Goal: Complete application form: Complete application form

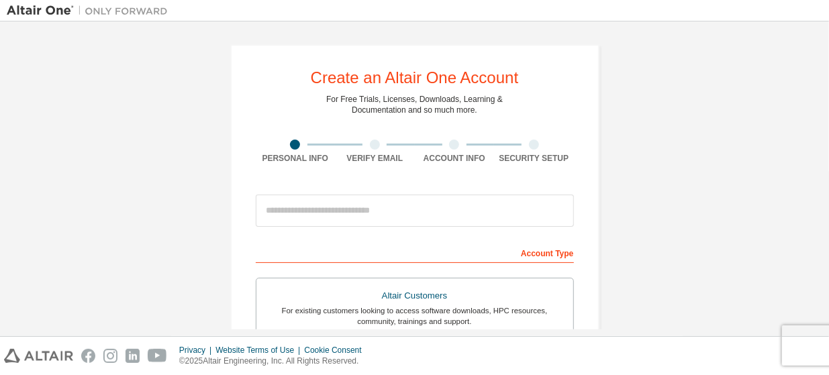
scroll to position [201, 0]
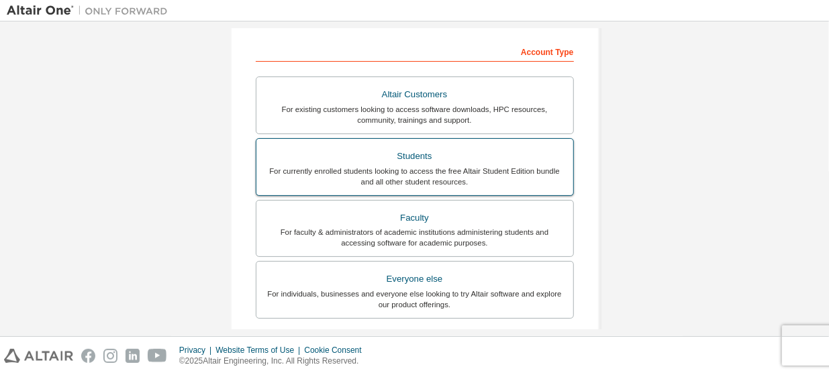
click at [432, 159] on div "Students" at bounding box center [414, 156] width 301 height 19
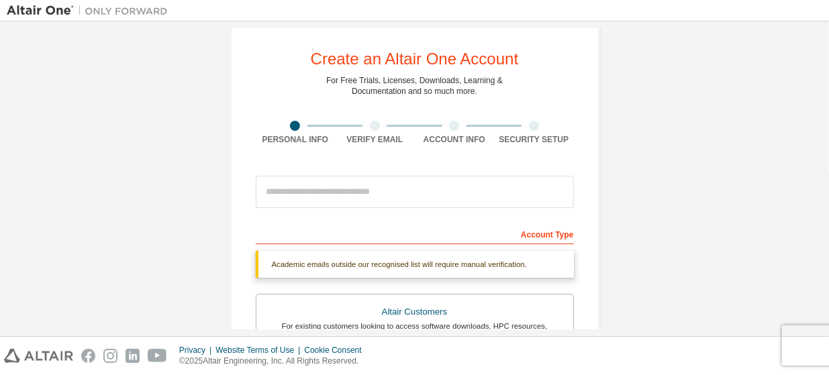
scroll to position [0, 0]
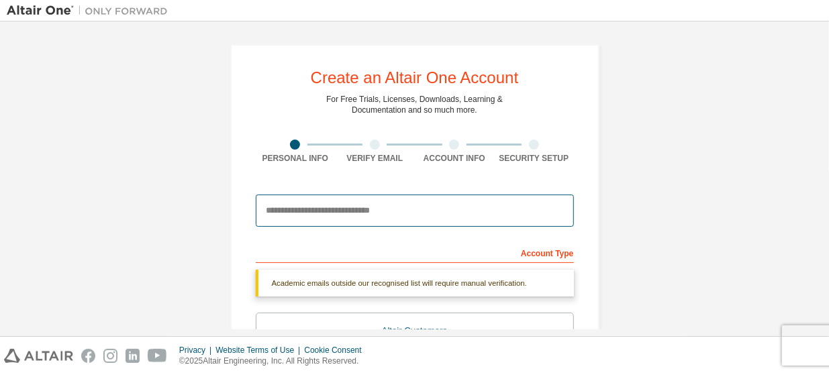
click at [400, 207] on input "email" at bounding box center [415, 211] width 318 height 32
click at [428, 217] on input "email" at bounding box center [415, 211] width 318 height 32
type input "**********"
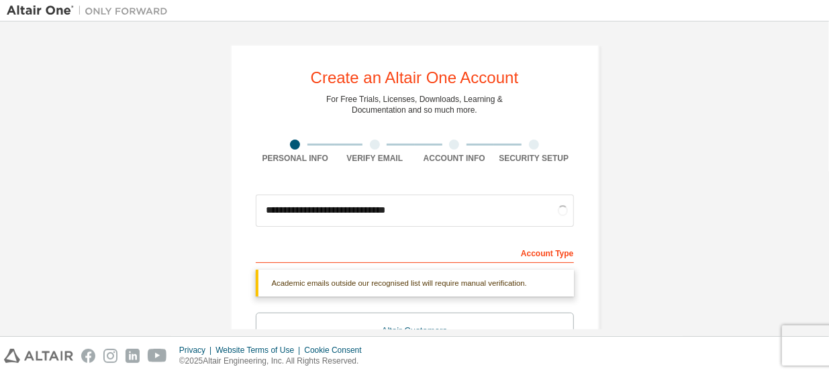
click at [291, 258] on div "Account Type" at bounding box center [415, 252] width 318 height 21
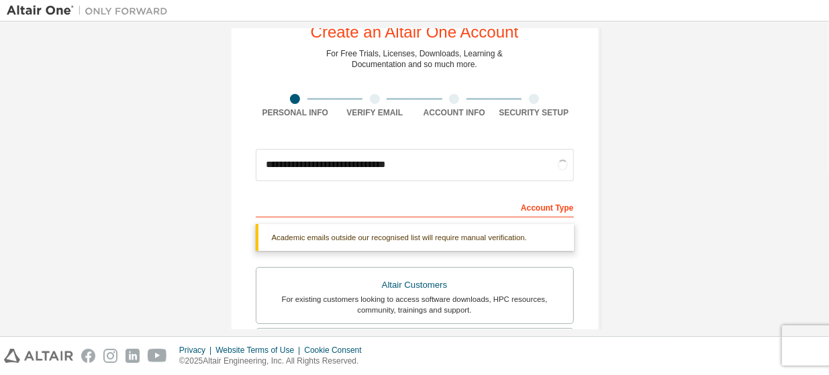
scroll to position [67, 0]
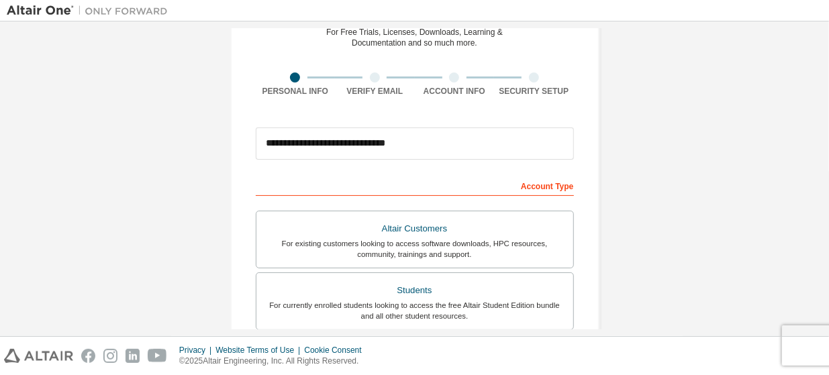
click at [524, 183] on div "Account Type" at bounding box center [415, 185] width 318 height 21
click at [484, 185] on div "Account Type" at bounding box center [415, 185] width 318 height 21
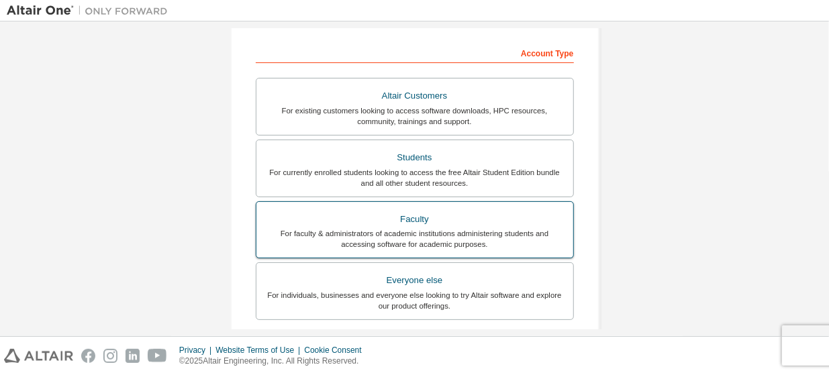
scroll to position [201, 0]
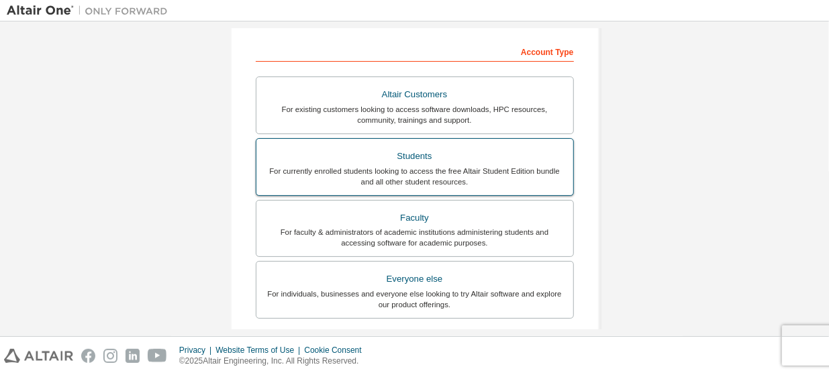
click at [438, 171] on div "For currently enrolled students looking to access the free Altair Student Editi…" at bounding box center [414, 176] width 301 height 21
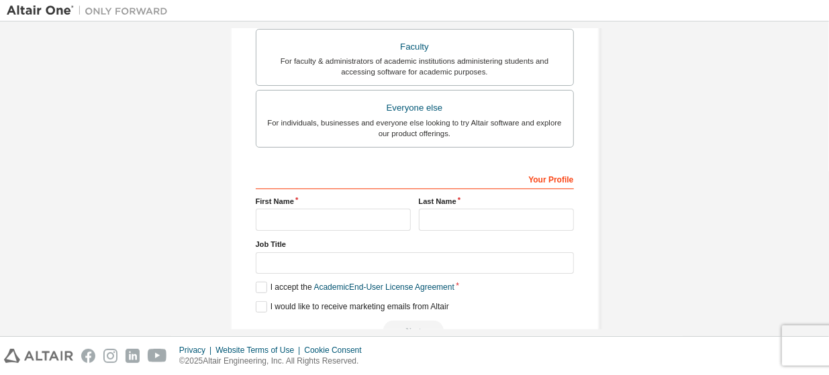
scroll to position [403, 0]
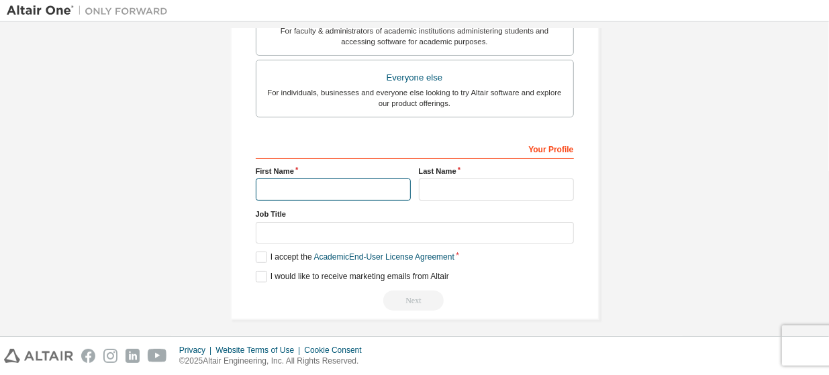
click at [313, 181] on input "text" at bounding box center [333, 190] width 155 height 22
type input "****"
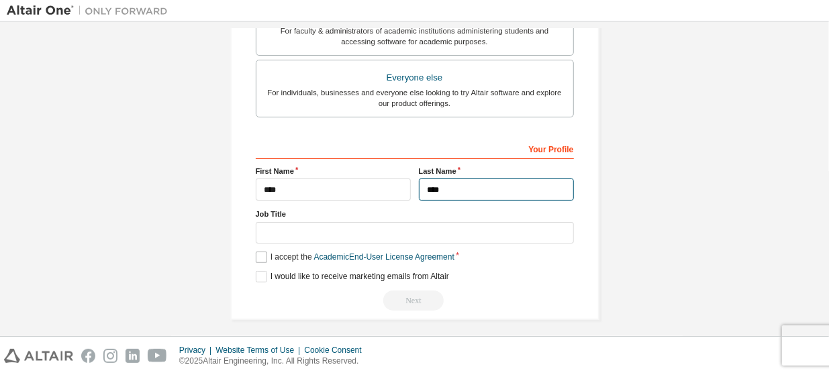
type input "****"
click at [258, 252] on label "I accept the Academic End-User License Agreement" at bounding box center [355, 257] width 199 height 11
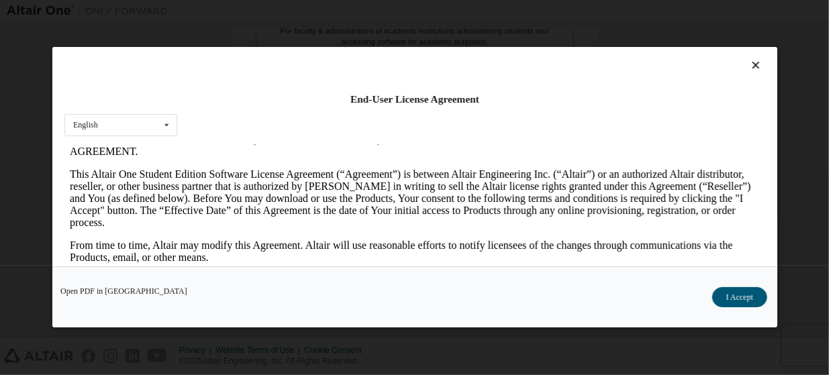
scroll to position [201, 0]
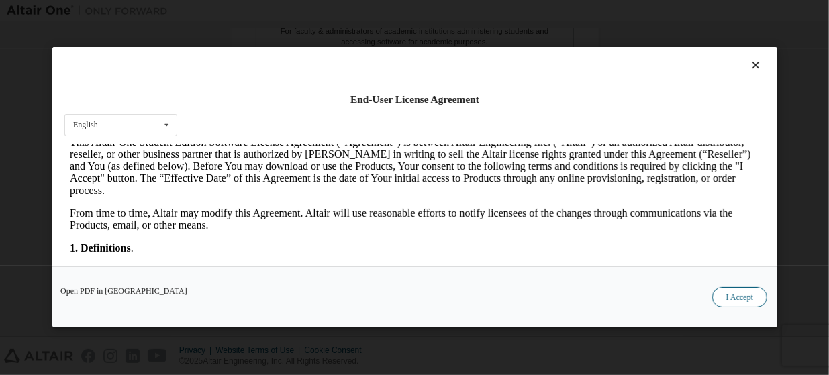
click at [747, 300] on button "I Accept" at bounding box center [739, 298] width 55 height 20
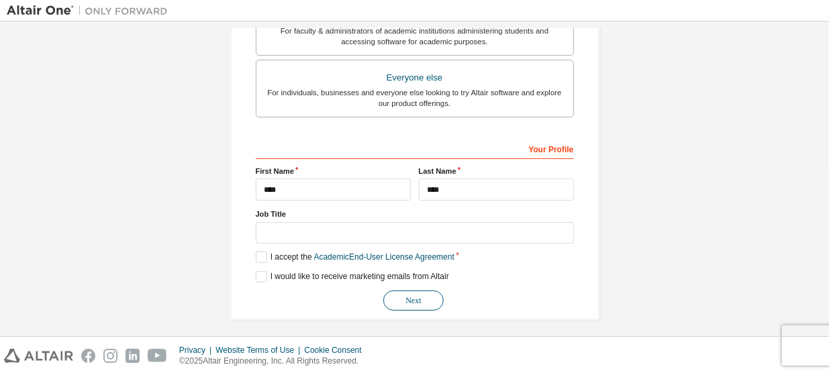
click at [426, 305] on button "Next" at bounding box center [413, 301] width 60 height 20
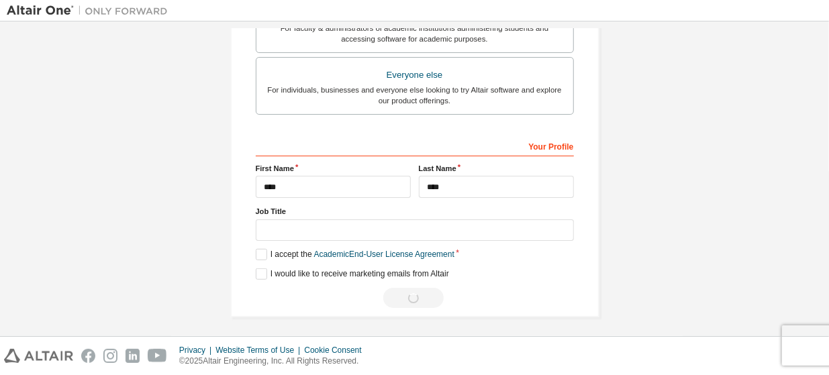
scroll to position [17, 0]
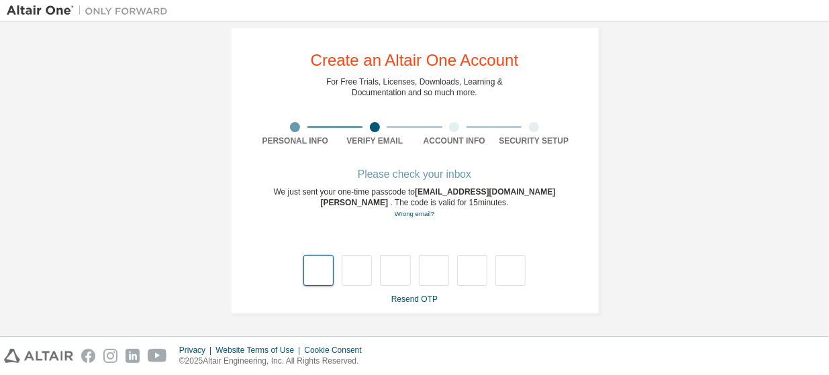
type input "*"
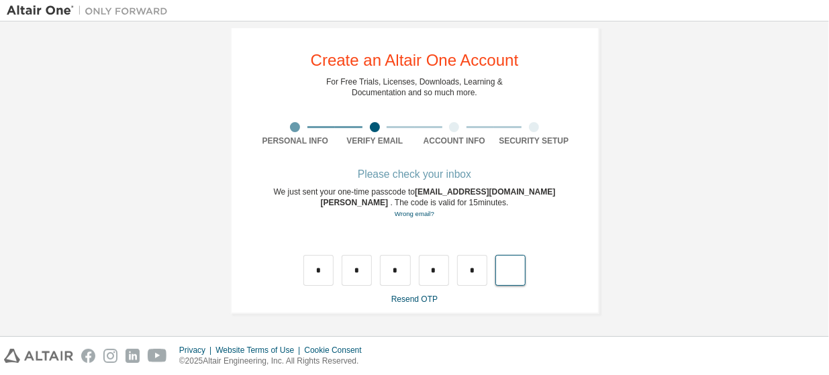
type input "*"
